Goal: Information Seeking & Learning: Learn about a topic

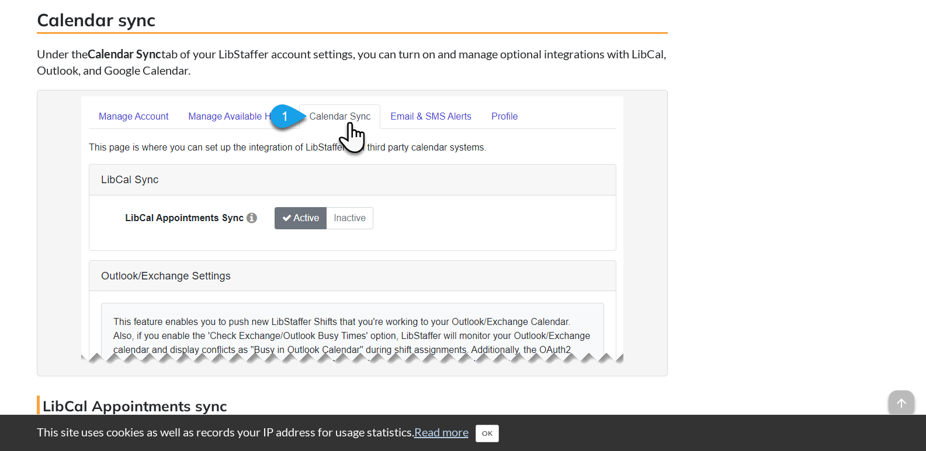
scroll to position [3329, 0]
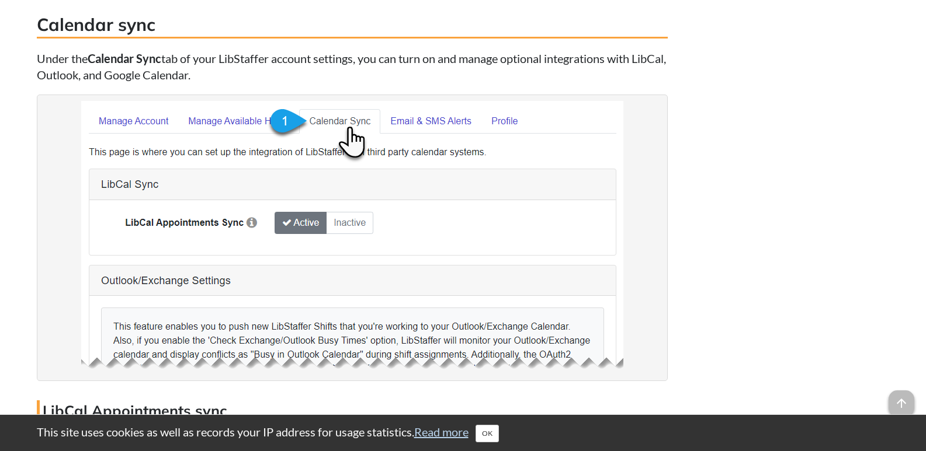
click at [370, 224] on img at bounding box center [352, 238] width 542 height 274
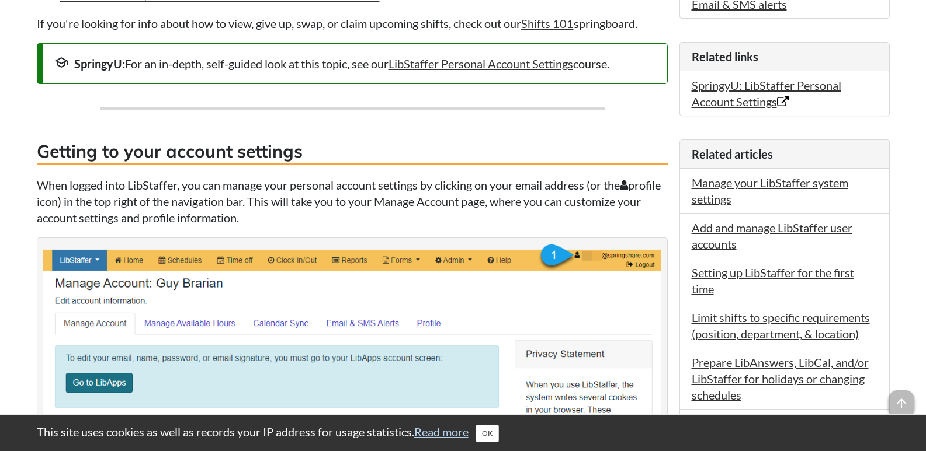
scroll to position [314, 0]
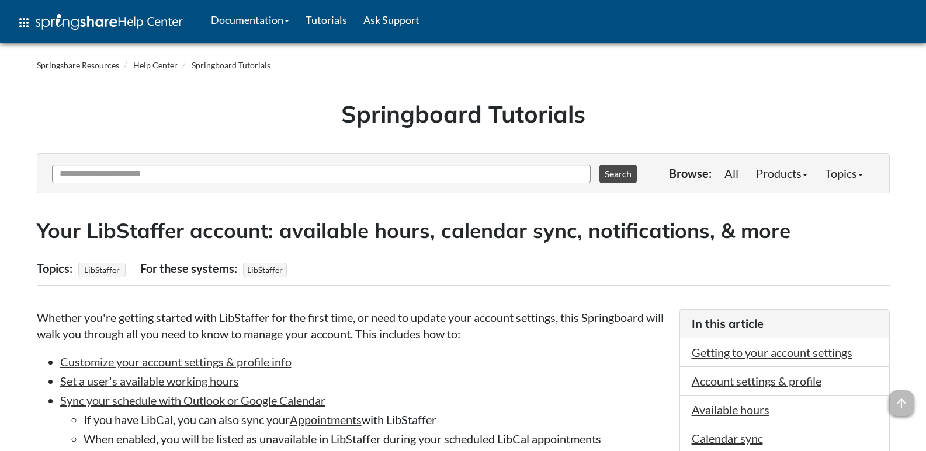
scroll to position [2530, 0]
